Goal: Transaction & Acquisition: Purchase product/service

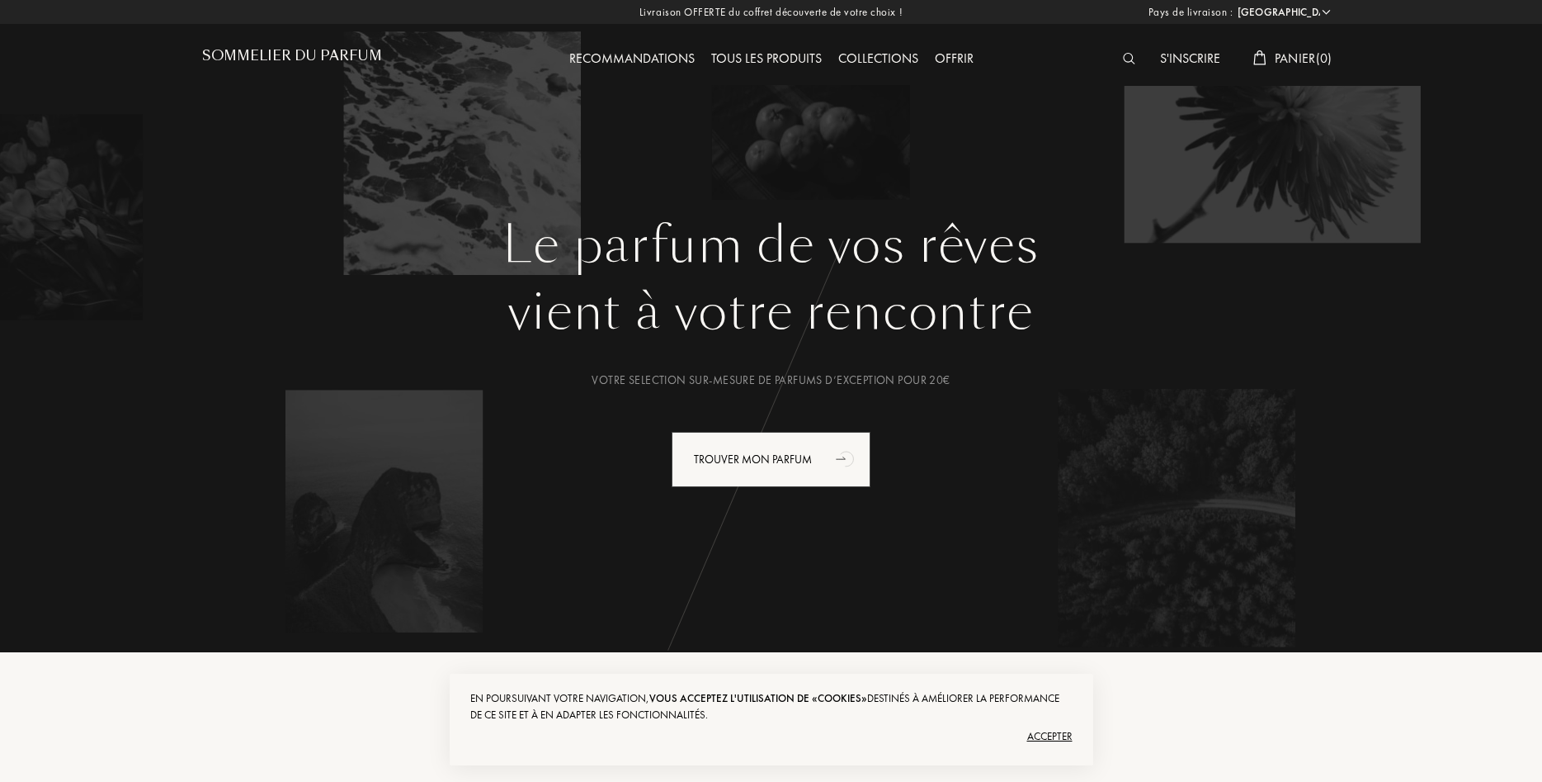
select select "FR"
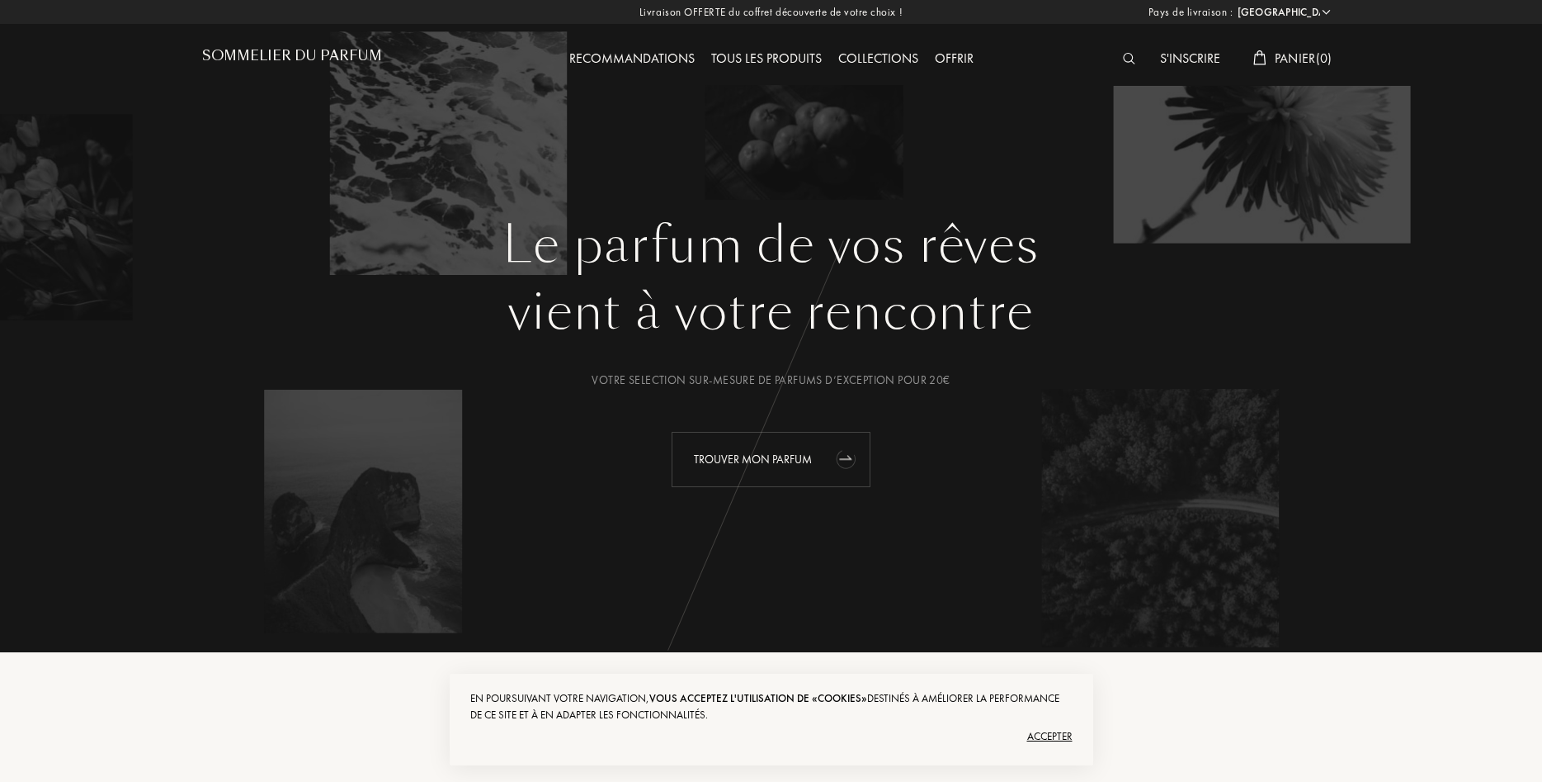
click at [744, 453] on div "Trouver mon parfum" at bounding box center [771, 459] width 199 height 55
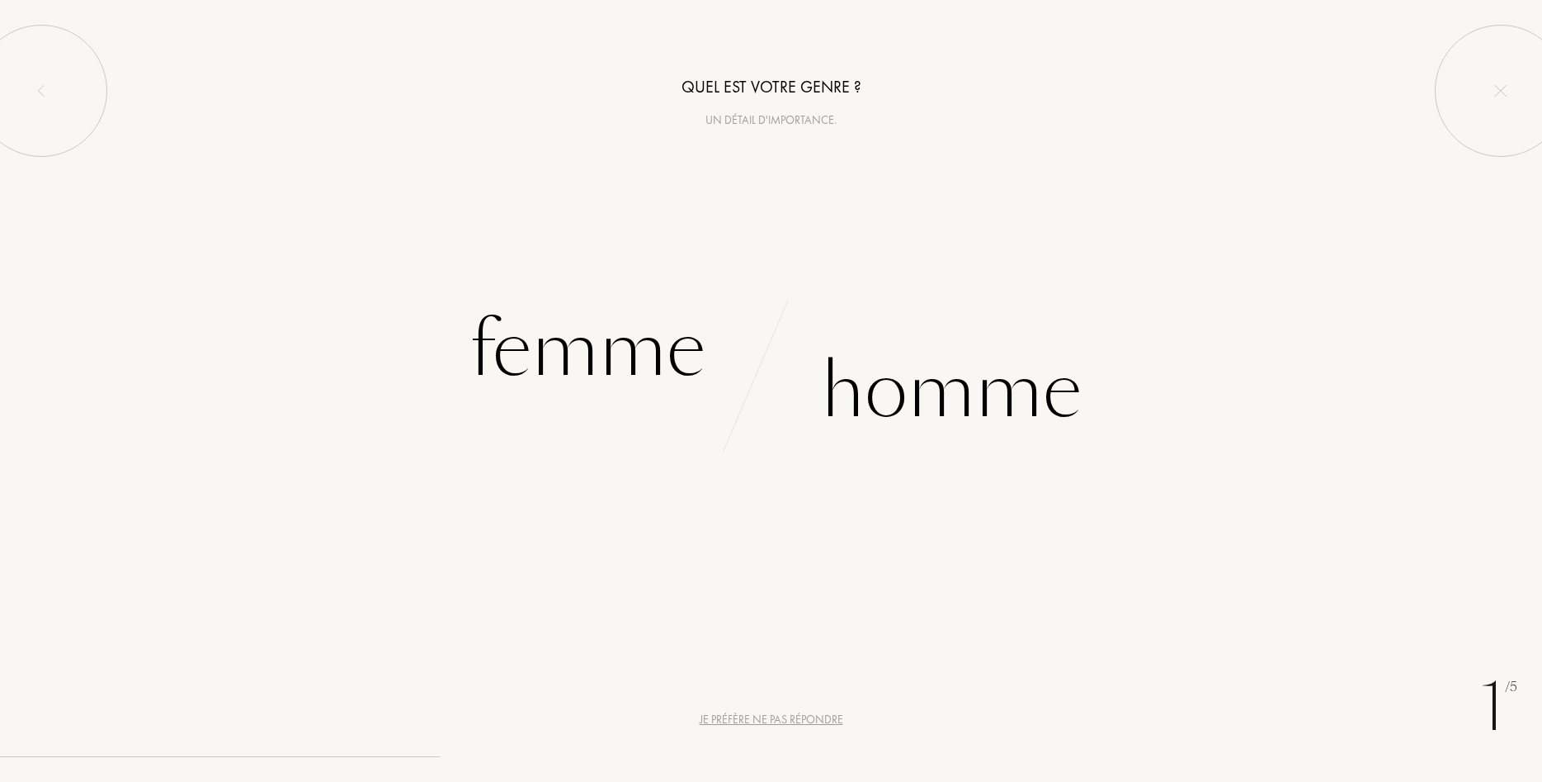
click at [787, 718] on div "Je préfère ne pas répondre" at bounding box center [772, 719] width 144 height 17
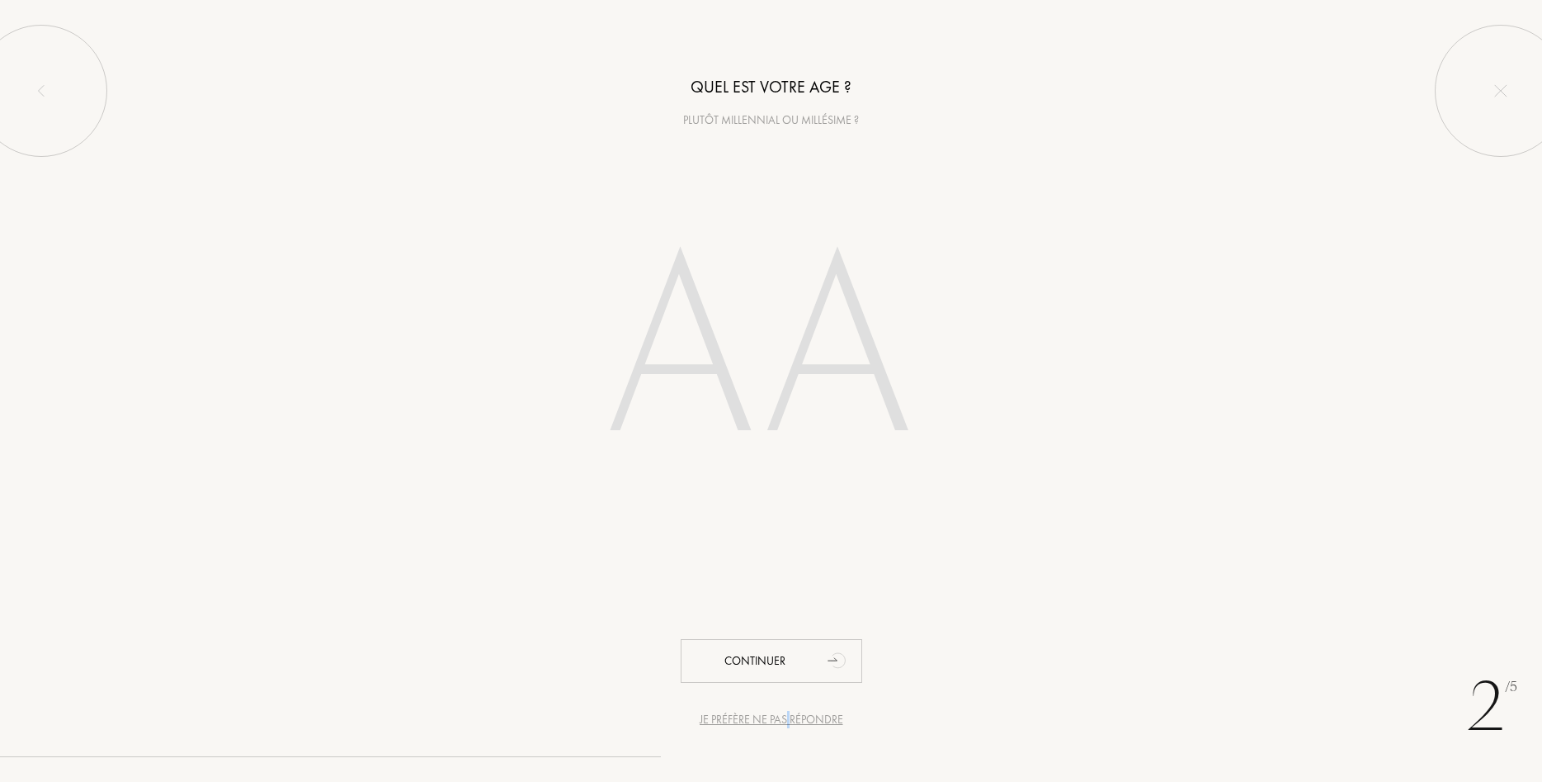
click at [789, 719] on div "Je préfère ne pas répondre" at bounding box center [772, 719] width 144 height 17
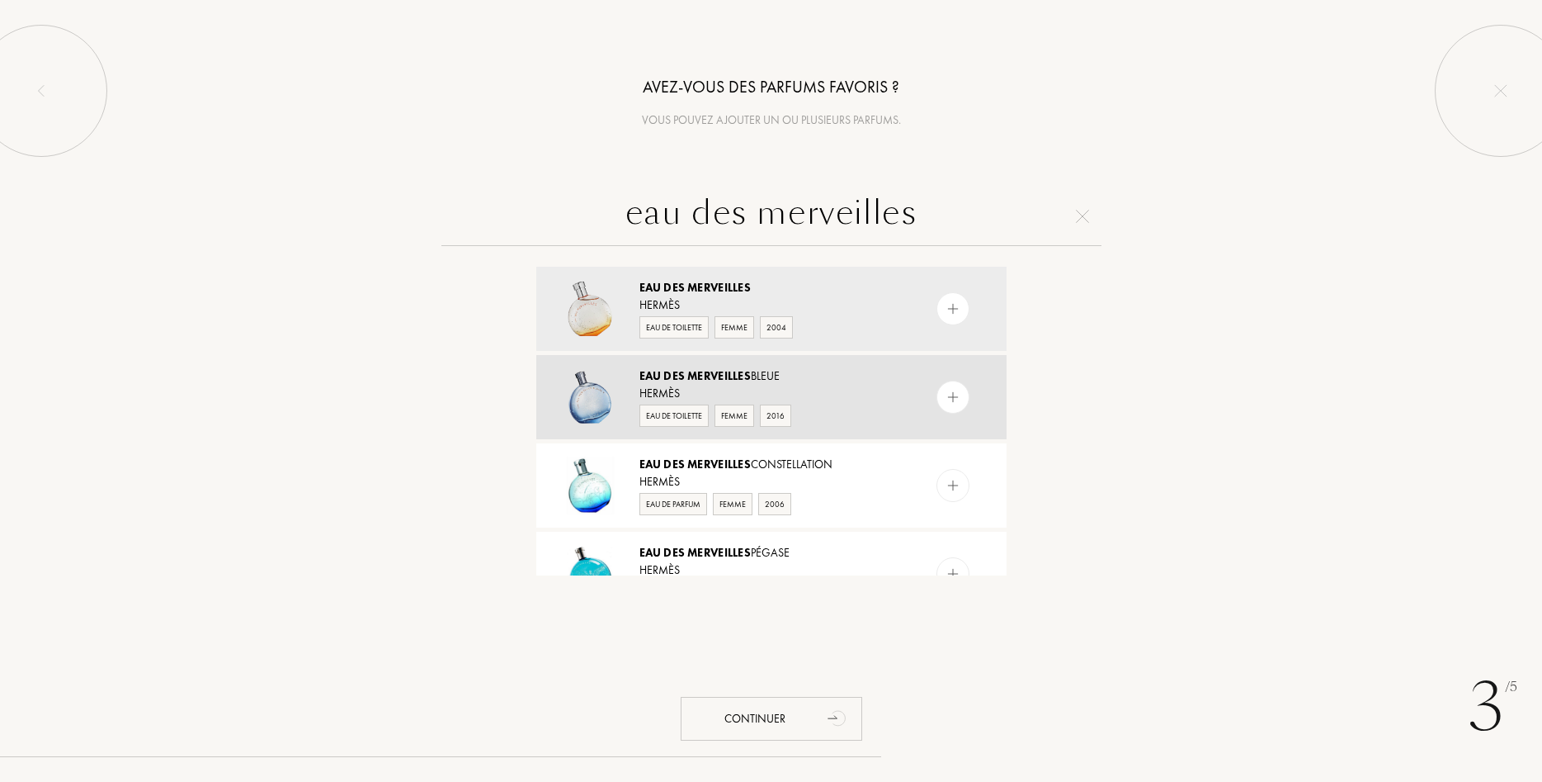
type input "eau des merveilles"
click at [763, 376] on div "Eau des Merveilles Bleue" at bounding box center [771, 375] width 262 height 17
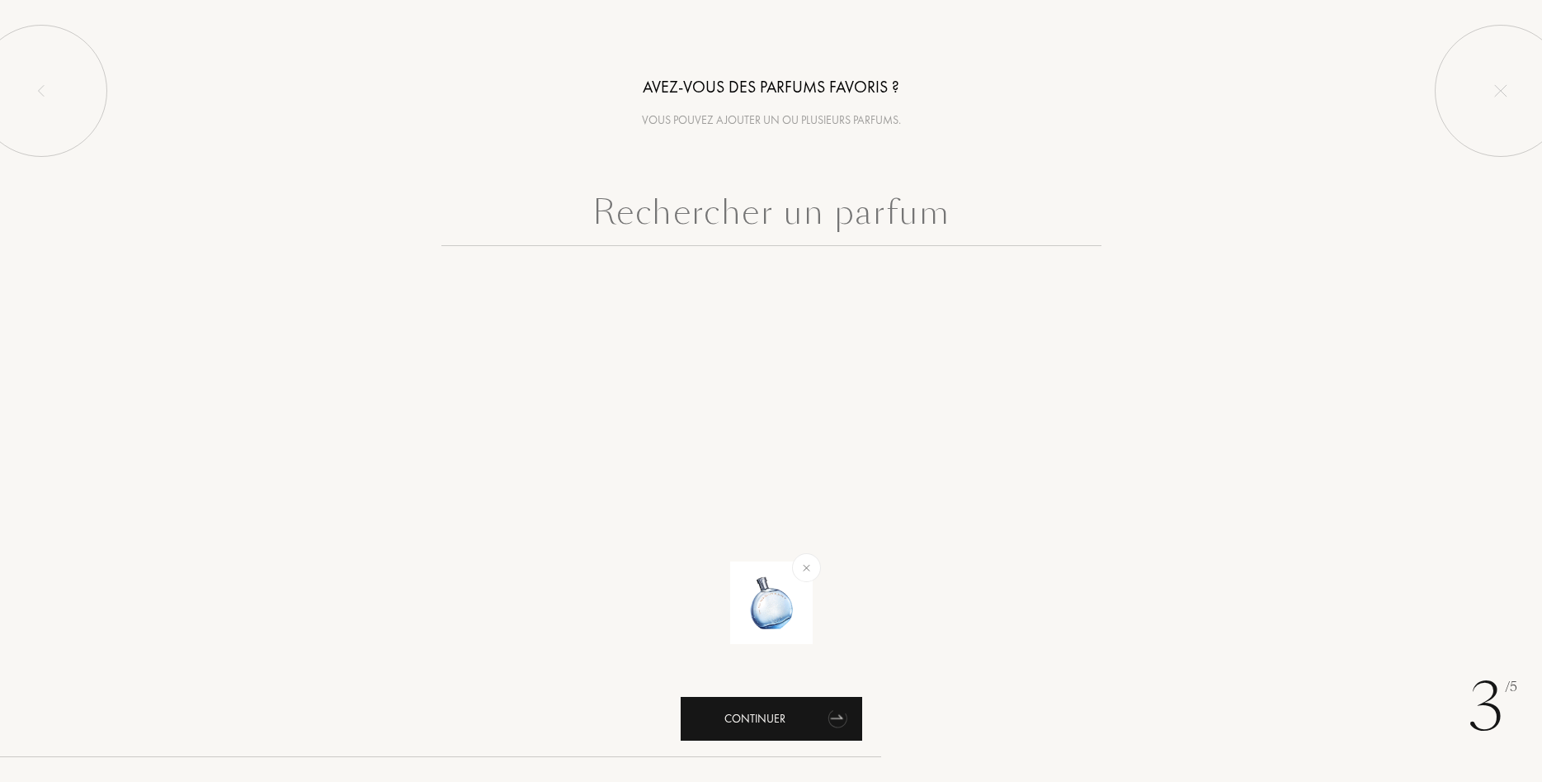
click at [774, 716] on div "Continuer" at bounding box center [772, 719] width 182 height 44
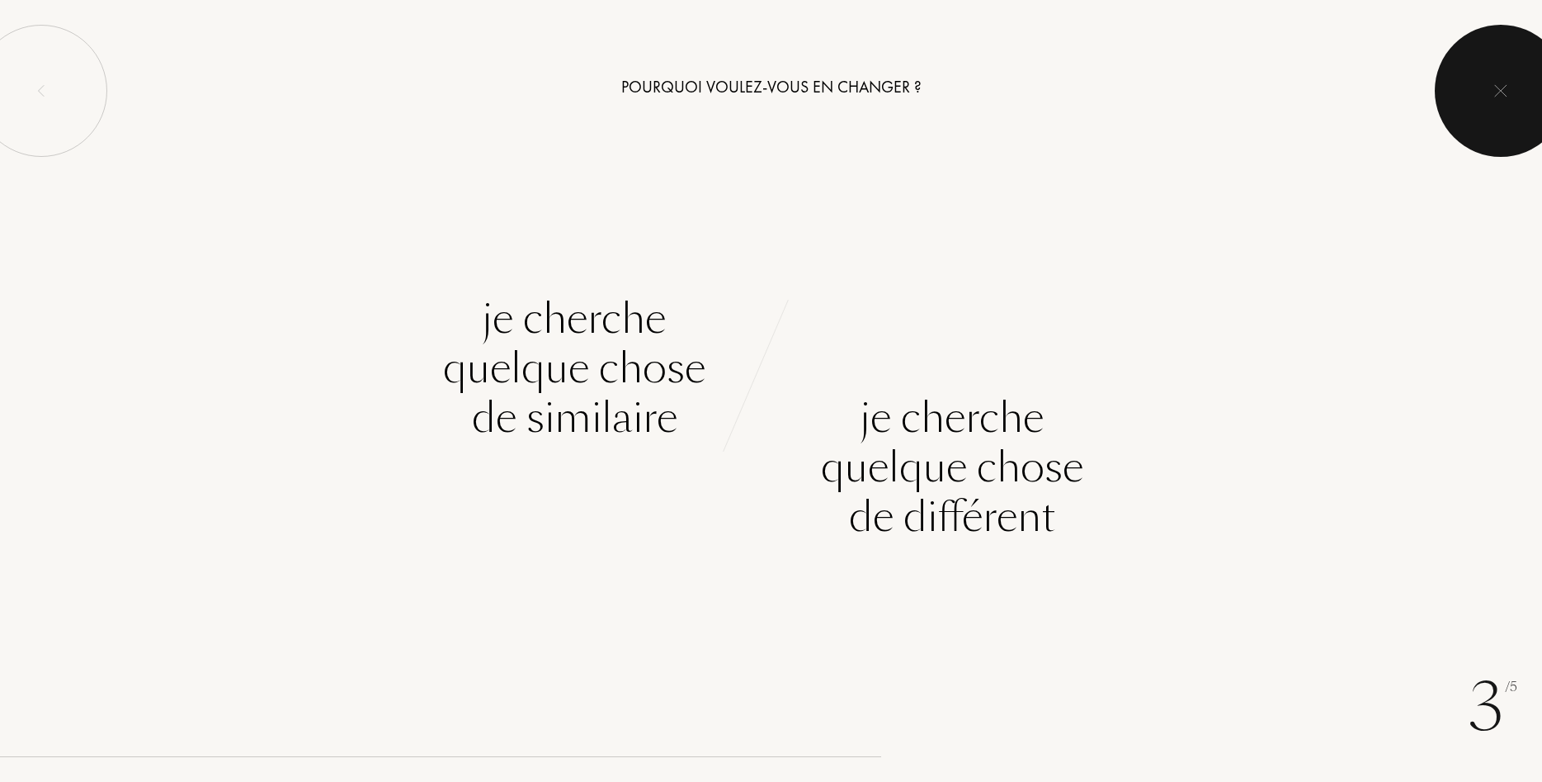
click at [1499, 84] on img at bounding box center [1501, 90] width 13 height 13
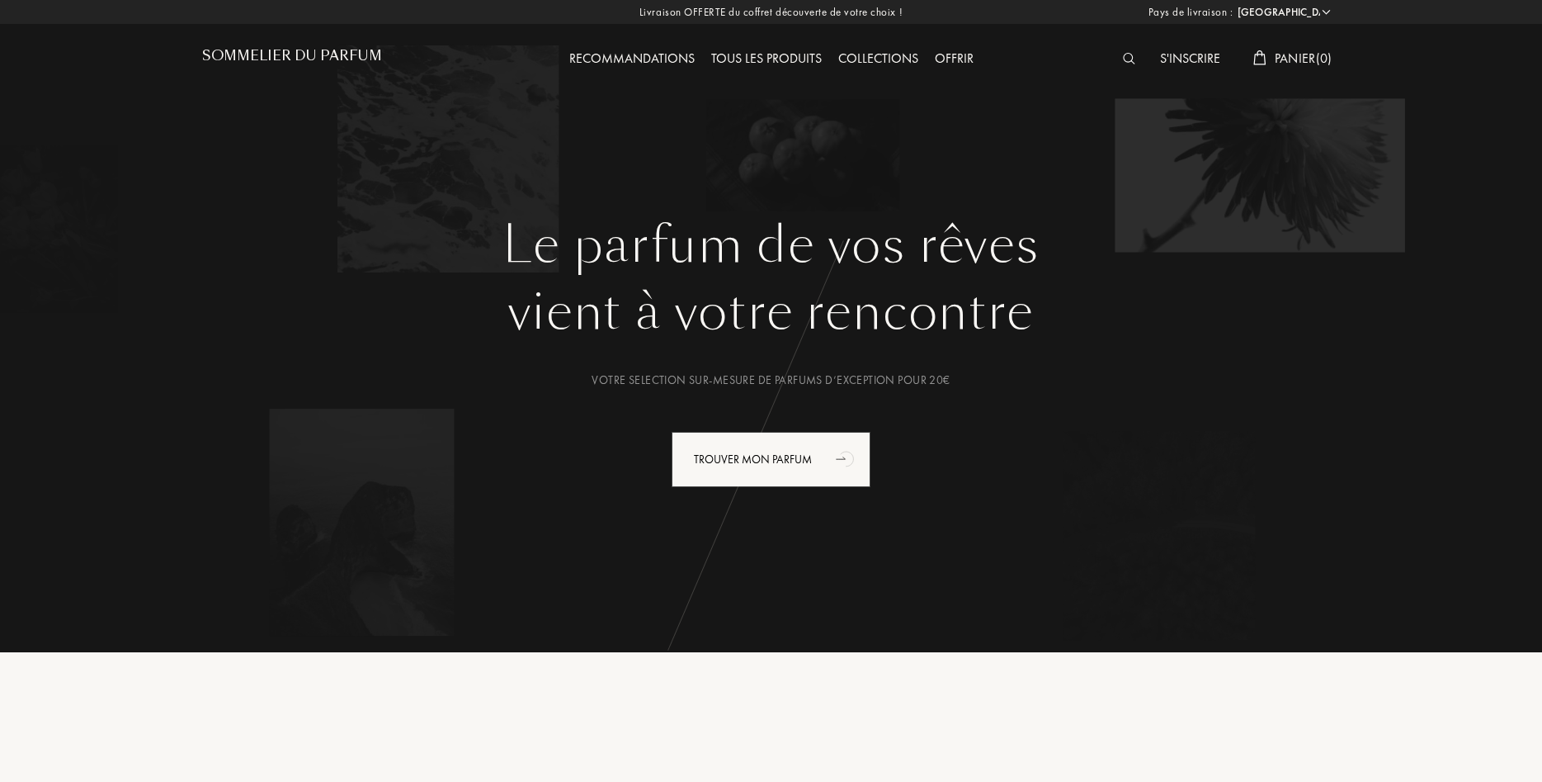
select select "FR"
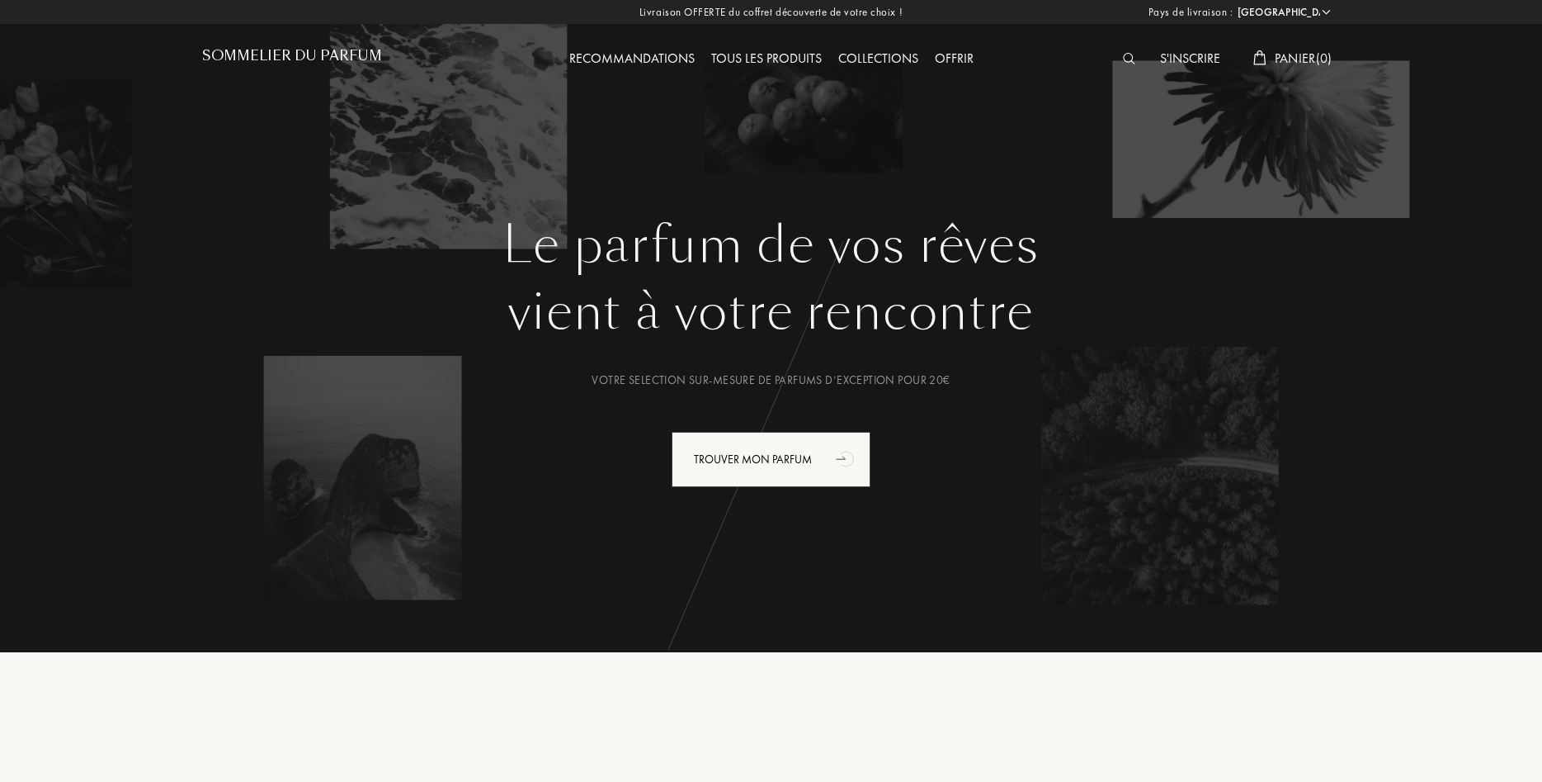
click at [753, 63] on div "Tous les produits" at bounding box center [766, 59] width 127 height 21
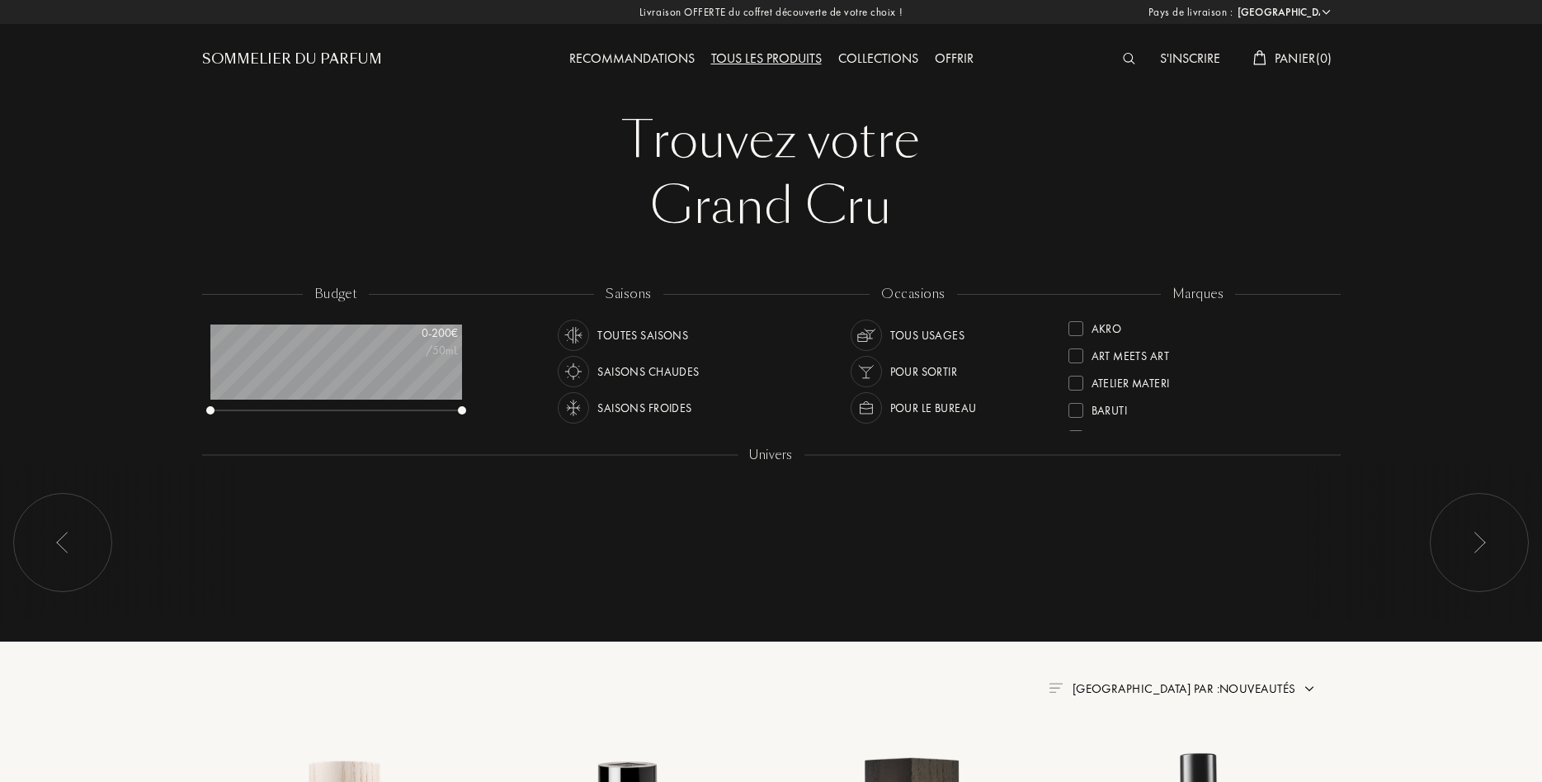
select select "FR"
